Goal: Task Accomplishment & Management: Use online tool/utility

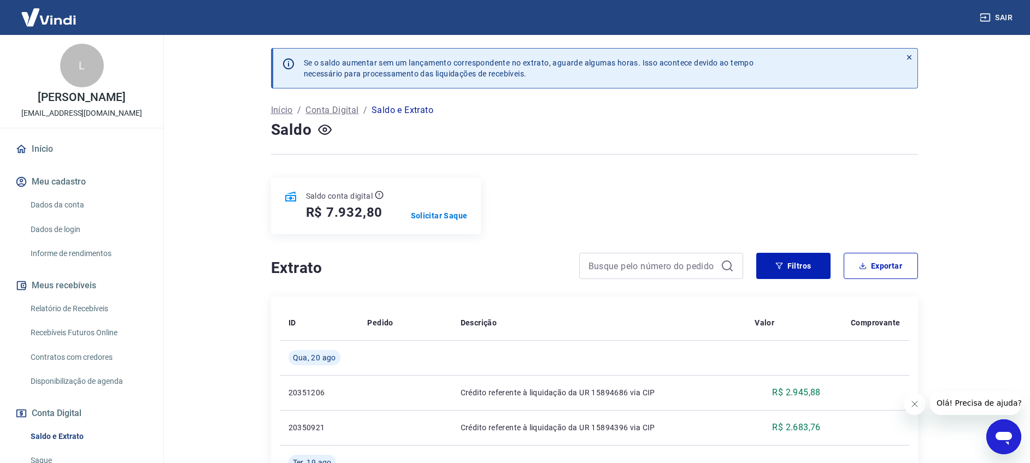
click at [460, 222] on div "Saldo conta digital R$ 7.932,80 Solicitar Saque" at bounding box center [376, 206] width 210 height 57
click at [457, 219] on p "Solicitar Saque" at bounding box center [439, 215] width 57 height 11
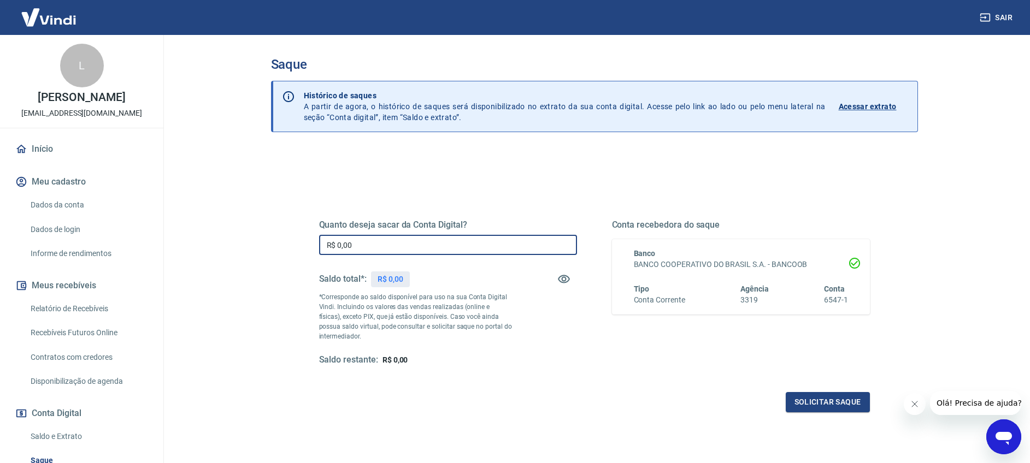
click at [479, 244] on input "R$ 0,00" at bounding box center [448, 245] width 258 height 20
type input "R$ 7.932,80"
click at [836, 399] on button "Solicitar saque" at bounding box center [828, 402] width 84 height 20
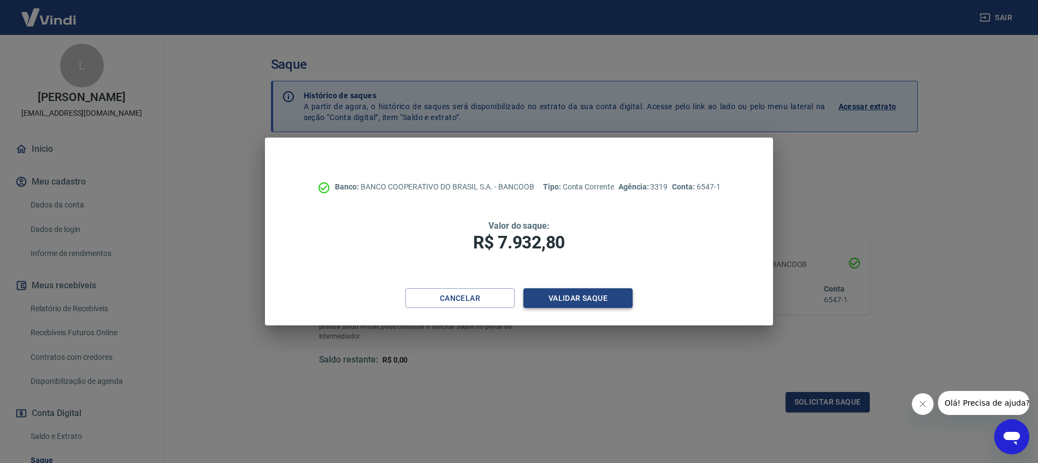
click at [551, 296] on button "Validar saque" at bounding box center [578, 299] width 109 height 20
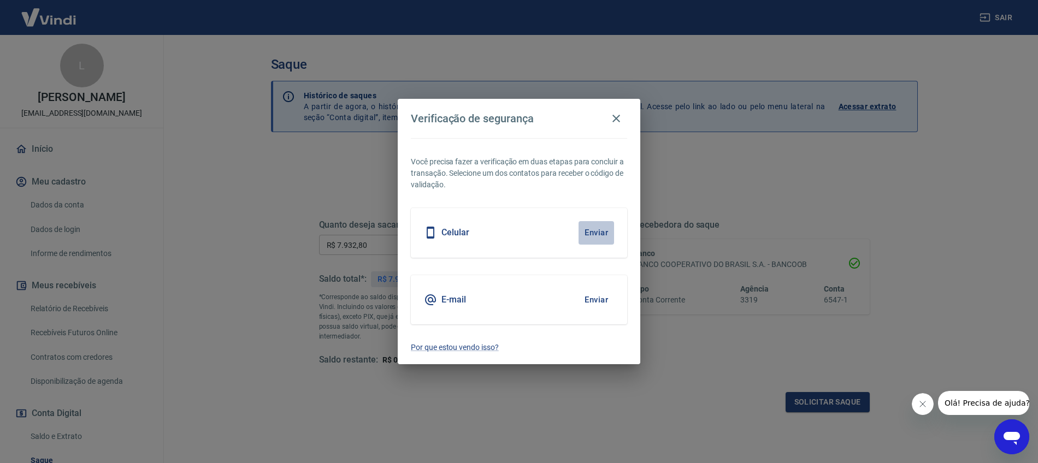
click at [592, 227] on button "Enviar" at bounding box center [597, 232] width 36 height 23
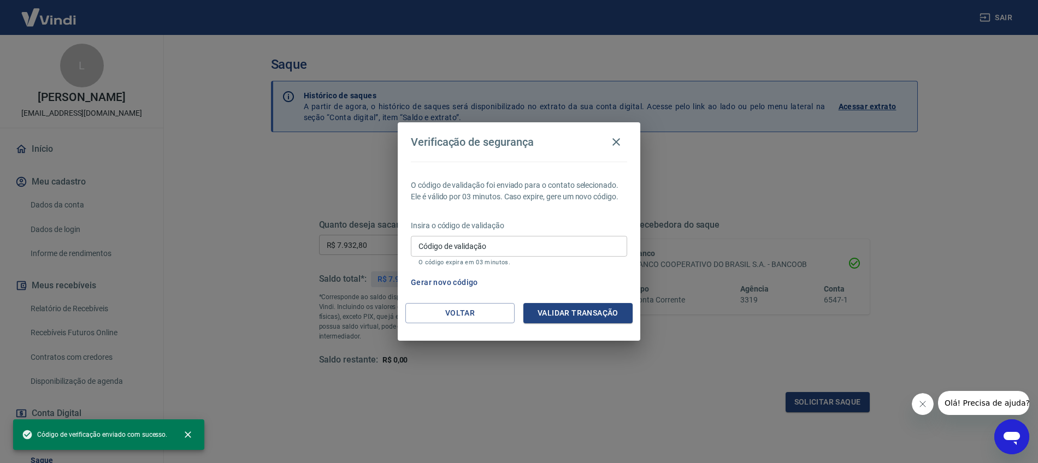
click at [562, 326] on div "Voltar Validar transação" at bounding box center [519, 322] width 243 height 38
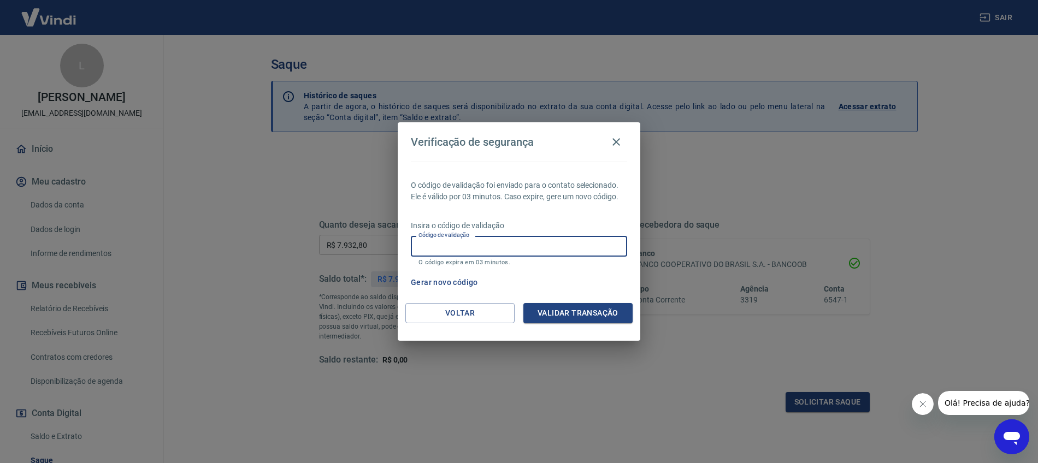
click at [526, 246] on input "Código de validação" at bounding box center [519, 246] width 216 height 20
click at [445, 287] on button "Gerar novo código" at bounding box center [445, 283] width 76 height 20
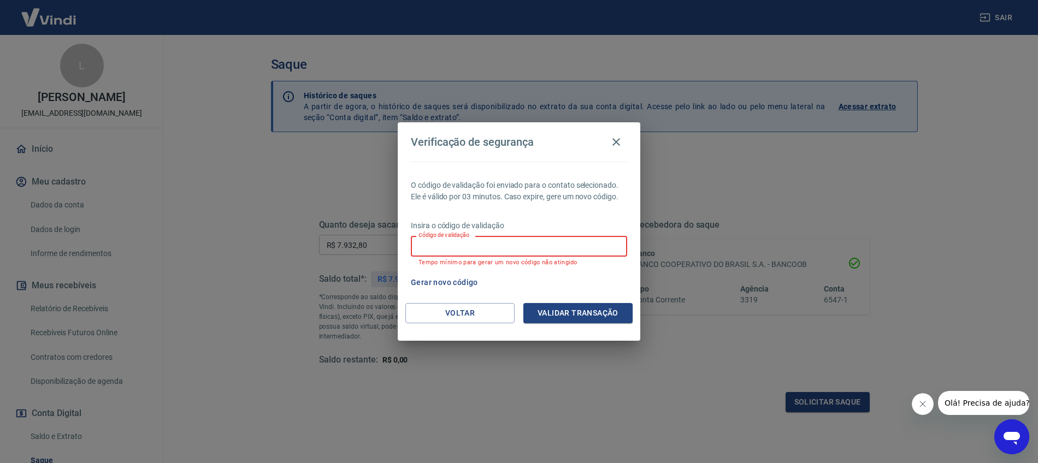
click at [486, 244] on input "Código de validação" at bounding box center [519, 246] width 216 height 20
type input "221943"
click at [634, 318] on div "Voltar Validar transação" at bounding box center [519, 322] width 243 height 38
click at [602, 312] on button "Validar transação" at bounding box center [578, 313] width 109 height 20
click at [471, 252] on input "221943" at bounding box center [519, 246] width 216 height 20
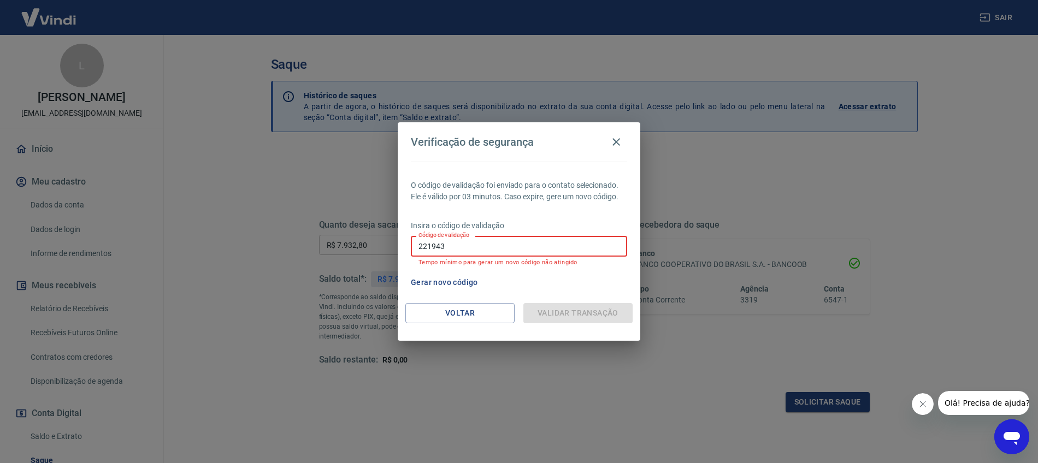
click at [471, 252] on input "221943" at bounding box center [519, 246] width 216 height 20
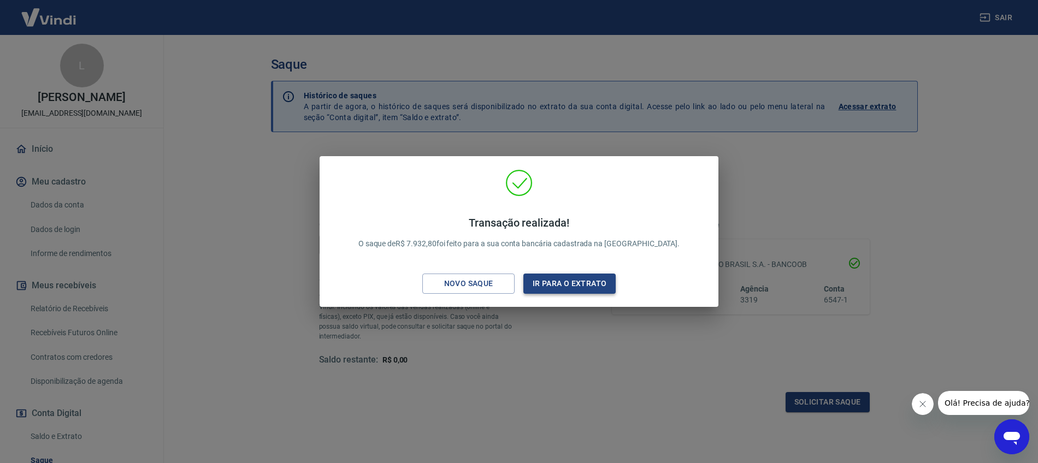
click at [566, 291] on button "Ir para o extrato" at bounding box center [570, 284] width 92 height 20
